Goal: Find specific page/section: Find specific page/section

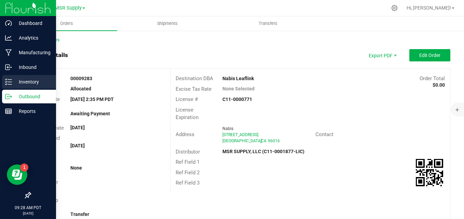
click at [2, 83] on link "Inventory" at bounding box center [28, 82] width 56 height 15
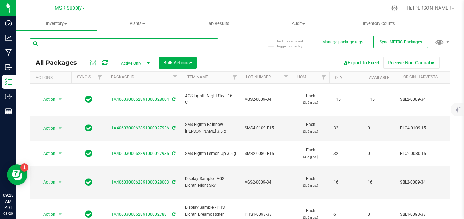
click at [112, 43] on input "text" at bounding box center [124, 43] width 188 height 10
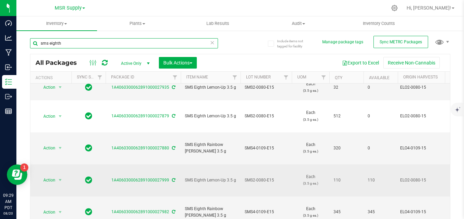
scroll to position [68, 0]
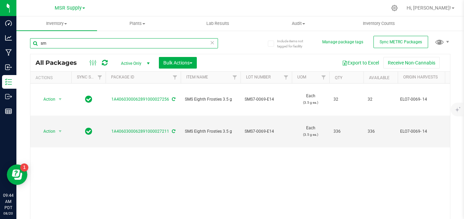
type input "s"
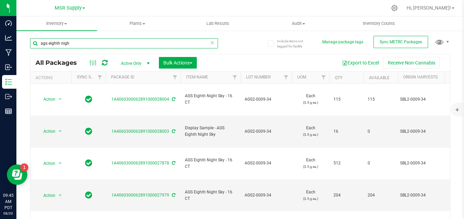
type input "ags eighth nigh"
